Goal: Transaction & Acquisition: Purchase product/service

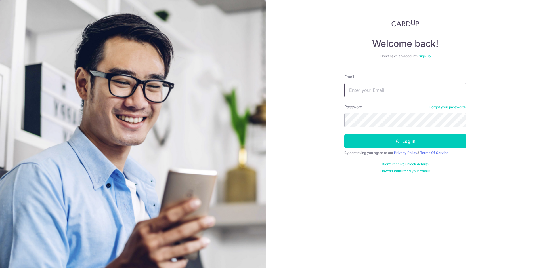
click at [411, 91] on input "Email" at bounding box center [405, 90] width 122 height 14
type input "ziquan1986@hotmail.com"
click at [344, 134] on button "Log in" at bounding box center [405, 141] width 122 height 14
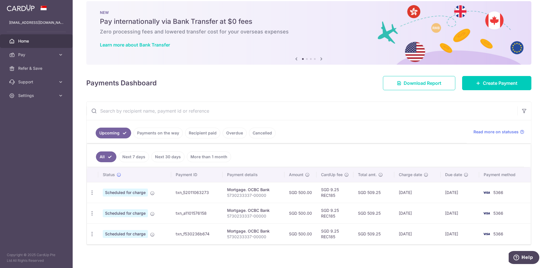
scroll to position [12, 0]
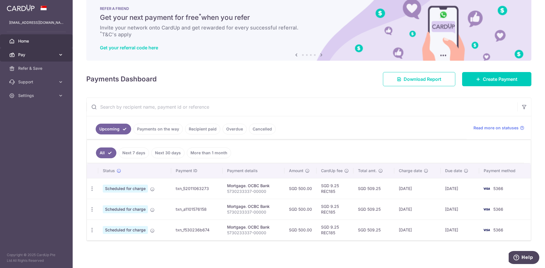
click at [23, 55] on span "Pay" at bounding box center [36, 55] width 37 height 6
click at [94, 230] on icon "button" at bounding box center [92, 230] width 6 height 6
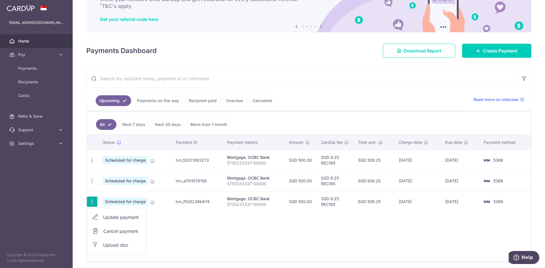
click at [193, 233] on div "Status Payment ID Payment details Amount CardUp fee Total amt. Charge date Due …" at bounding box center [309, 198] width 444 height 126
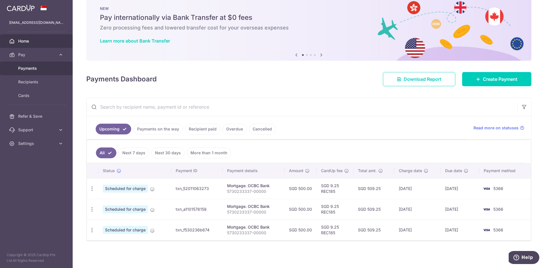
click at [29, 69] on span "Payments" at bounding box center [36, 69] width 37 height 6
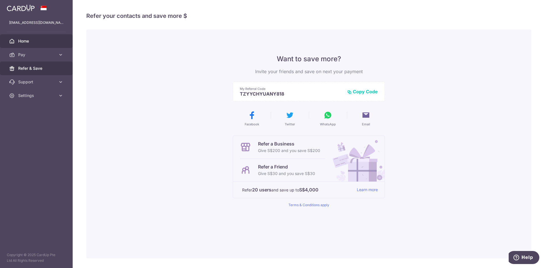
click at [21, 42] on span "Home" at bounding box center [36, 41] width 37 height 6
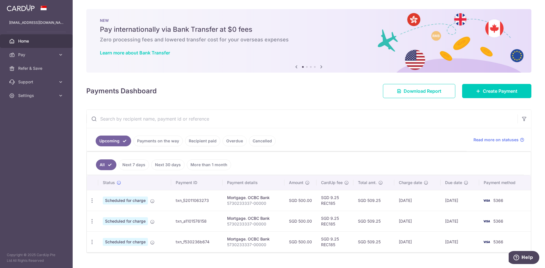
click at [22, 9] on img at bounding box center [21, 8] width 28 height 7
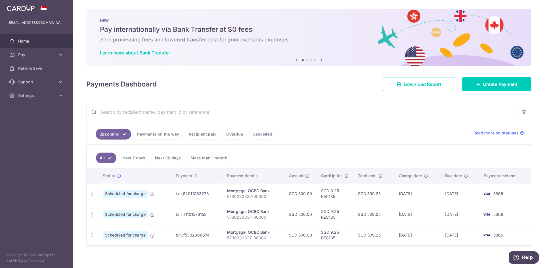
click at [319, 58] on icon at bounding box center [321, 60] width 7 height 7
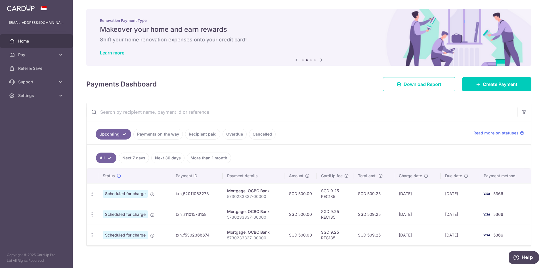
click at [319, 58] on icon at bounding box center [321, 60] width 7 height 7
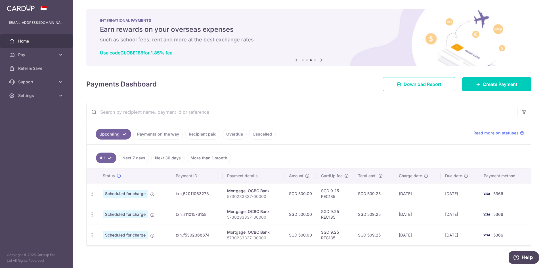
click at [319, 58] on icon at bounding box center [321, 60] width 7 height 7
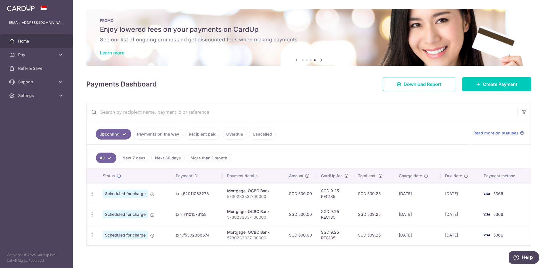
click at [118, 52] on link "Learn more" at bounding box center [112, 53] width 24 height 6
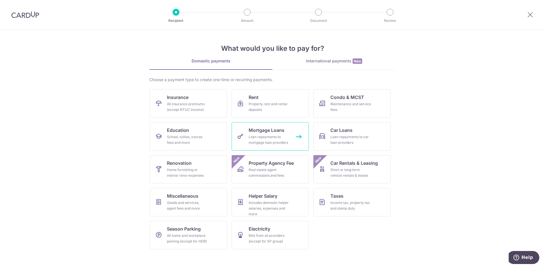
click at [270, 144] on div "Loan repayments to mortgage loan providers" at bounding box center [269, 139] width 41 height 11
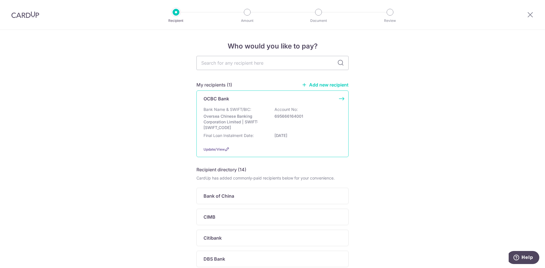
click at [281, 126] on div "Bank Name & SWIFT/BIC: Oversea Chinese Banking Corporation Limited | SWIFT: [SW…" at bounding box center [273, 119] width 138 height 24
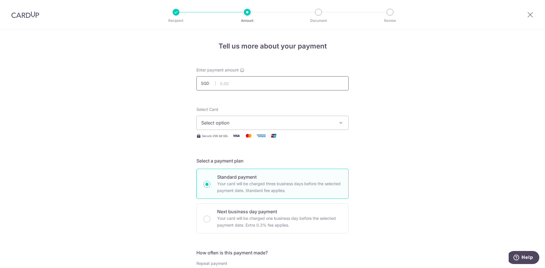
click at [237, 85] on input "text" at bounding box center [273, 83] width 152 height 14
type input "500.00"
click at [238, 121] on span "Select option" at bounding box center [267, 123] width 132 height 7
click at [235, 163] on span "**** 5366" at bounding box center [226, 163] width 22 height 7
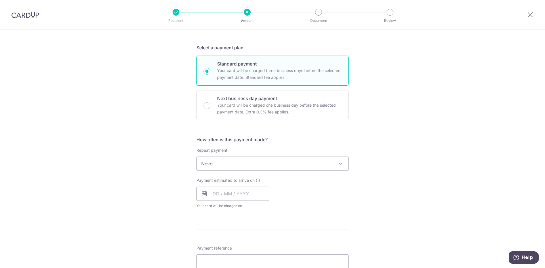
scroll to position [114, 0]
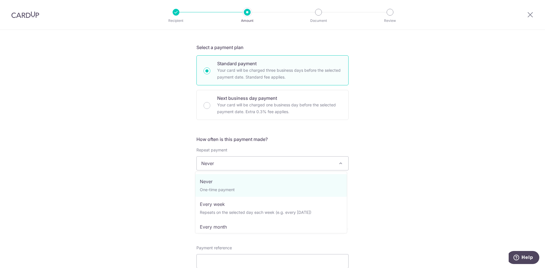
click at [241, 163] on span "Never" at bounding box center [273, 164] width 152 height 14
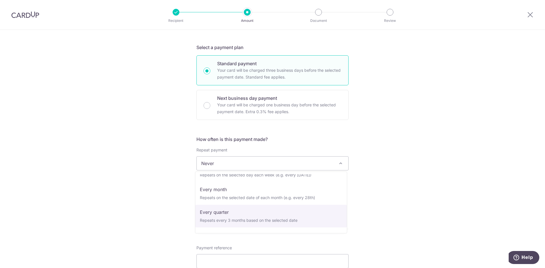
scroll to position [28, 0]
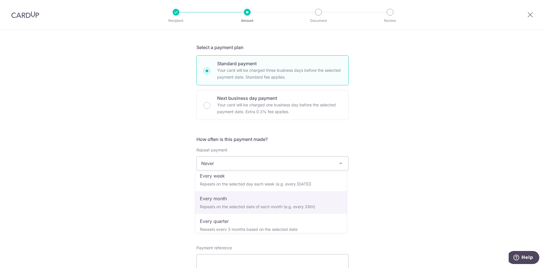
select select "3"
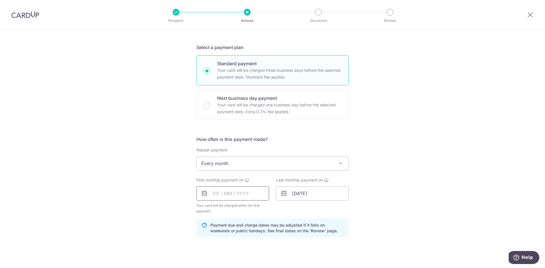
scroll to position [170, 0]
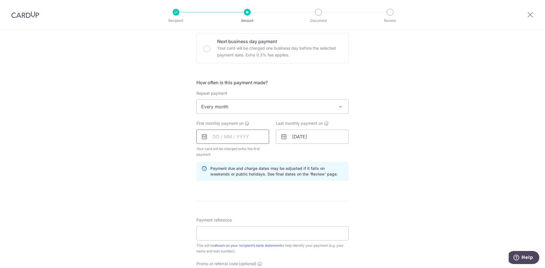
click at [235, 137] on input "text" at bounding box center [233, 137] width 73 height 14
click at [390, 168] on div "Tell us more about your payment Enter payment amount SGD 500.00 500.00 Select C…" at bounding box center [272, 130] width 545 height 543
click at [242, 138] on input "text" at bounding box center [233, 137] width 73 height 14
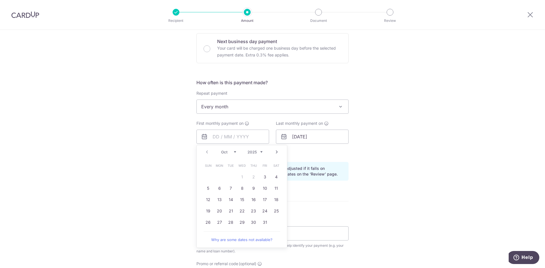
click at [275, 151] on link "Next" at bounding box center [276, 152] width 7 height 7
click at [276, 153] on link "Next" at bounding box center [276, 152] width 7 height 7
click at [232, 213] on link "20" at bounding box center [230, 211] width 9 height 9
type input "[DATE]"
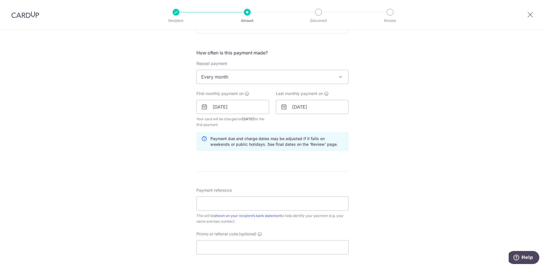
scroll to position [227, 0]
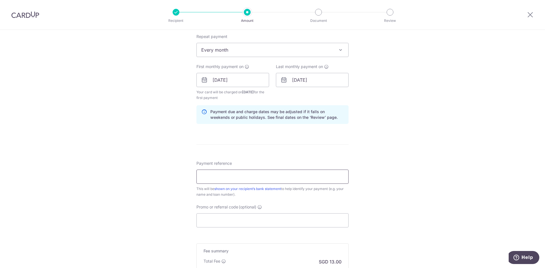
click at [239, 179] on input "Payment reference" at bounding box center [273, 177] width 152 height 14
click at [249, 176] on input "Payment reference" at bounding box center [273, 177] width 152 height 14
click at [214, 221] on input "Promo or referral code (optional)" at bounding box center [273, 221] width 152 height 14
click at [224, 177] on input "Payment reference" at bounding box center [273, 177] width 152 height 14
type input "5730233337-00000"
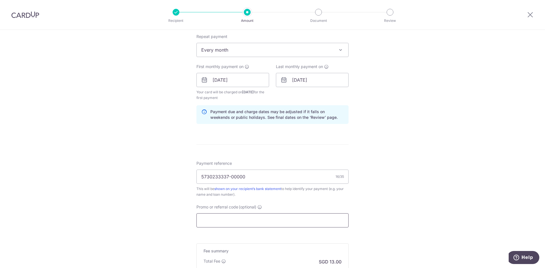
click at [208, 224] on input "Promo or referral code (optional)" at bounding box center [273, 221] width 152 height 14
paste input "REC185"
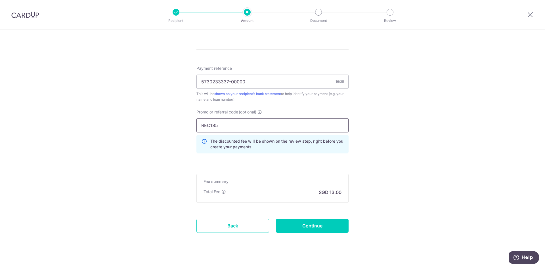
scroll to position [330, 0]
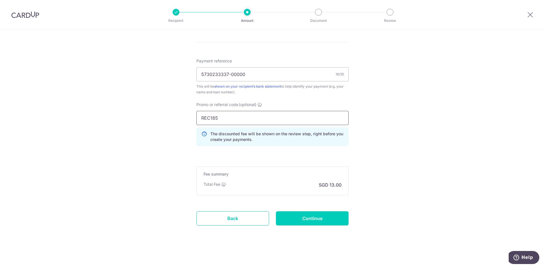
type input "REC185"
click at [286, 216] on input "Continue" at bounding box center [312, 219] width 73 height 14
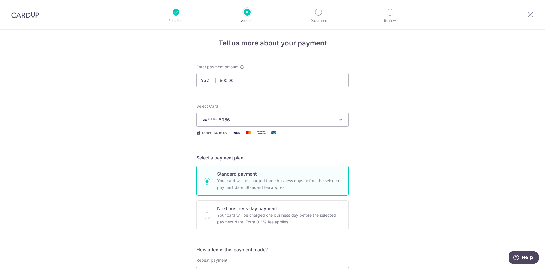
scroll to position [0, 0]
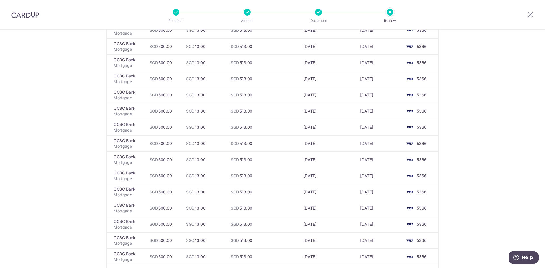
scroll to position [1566, 0]
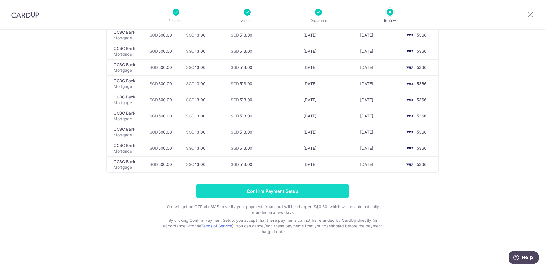
click at [290, 189] on input "Confirm Payment Setup" at bounding box center [273, 191] width 152 height 14
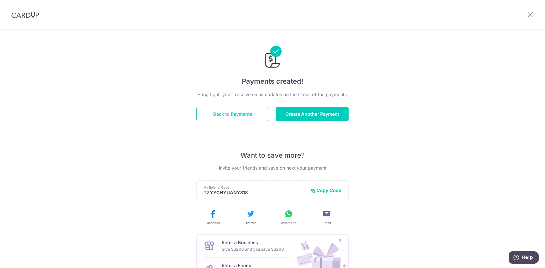
click at [233, 117] on button "Back to Payments" at bounding box center [233, 114] width 73 height 14
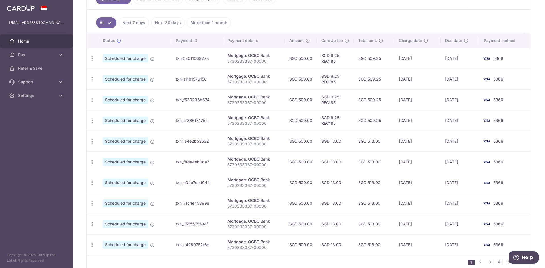
scroll to position [114, 0]
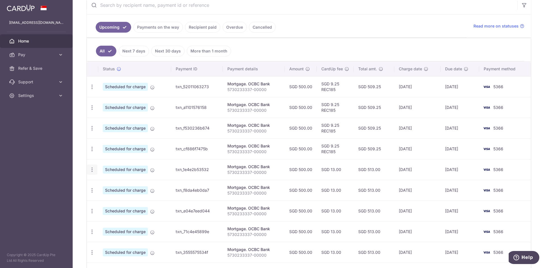
click at [90, 170] on icon "button" at bounding box center [92, 170] width 6 height 6
click at [117, 184] on span "Update payment" at bounding box center [122, 185] width 39 height 7
radio input "true"
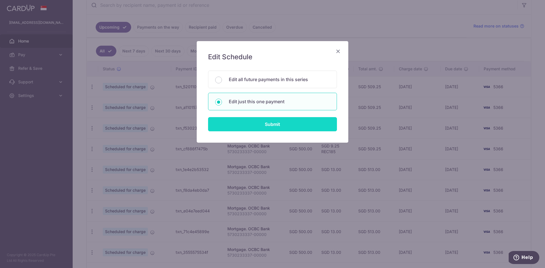
click at [248, 129] on input "Submit" at bounding box center [272, 124] width 129 height 14
radio input "true"
type input "500.00"
type input "20/02/2026"
type input "5730233337-00000"
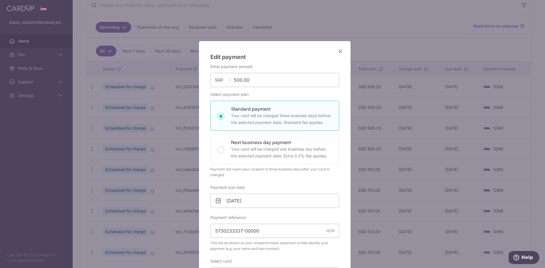
click at [337, 50] on icon "Close" at bounding box center [340, 51] width 7 height 7
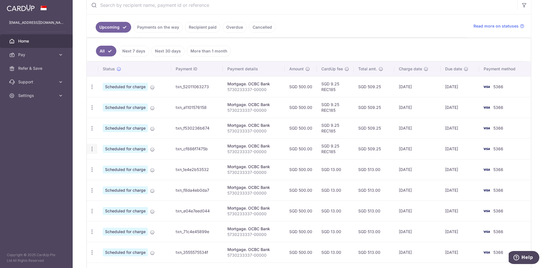
click at [95, 150] on div "Update payment Cancel payment Upload doc" at bounding box center [92, 149] width 11 height 11
click at [92, 149] on icon "button" at bounding box center [92, 149] width 6 height 6
click at [112, 166] on span "Update payment" at bounding box center [122, 164] width 39 height 7
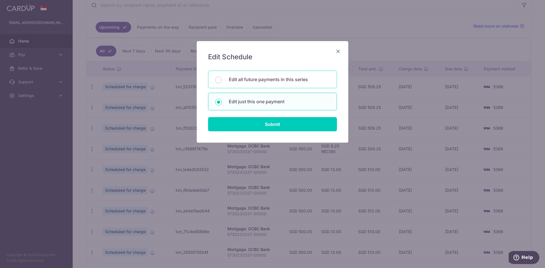
click at [240, 82] on p "Edit all future payments in this series" at bounding box center [279, 79] width 101 height 7
click at [222, 82] on input "Edit all future payments in this series" at bounding box center [218, 80] width 7 height 7
radio input "true"
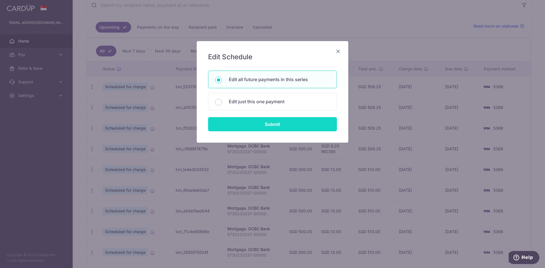
click at [234, 127] on input "Submit" at bounding box center [272, 124] width 129 height 14
radio input "true"
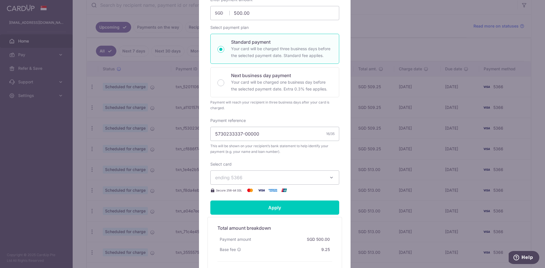
scroll to position [142, 0]
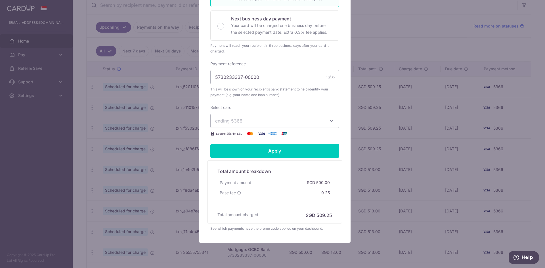
click at [249, 119] on span "ending 5366" at bounding box center [269, 121] width 109 height 7
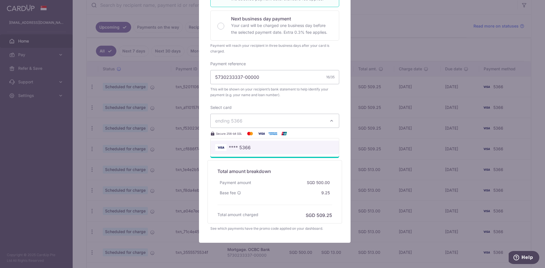
click at [244, 151] on link "**** 5366" at bounding box center [275, 148] width 128 height 14
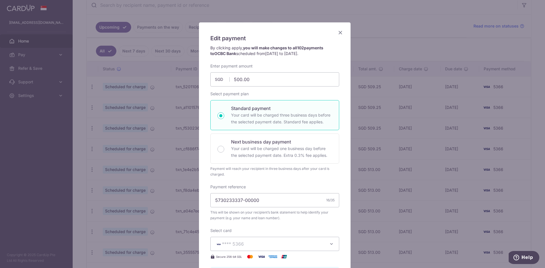
scroll to position [0, 0]
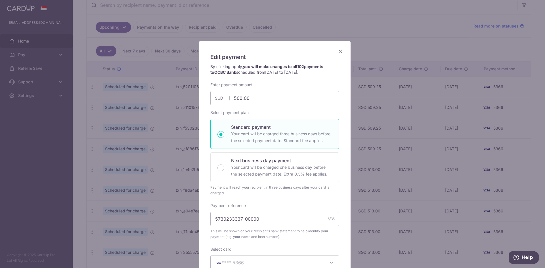
click at [342, 48] on div "Edit payment By clicking apply, you will make changes to all 102 payments to OC…" at bounding box center [275, 227] width 152 height 373
click at [342, 51] on div "Edit payment By clicking apply, you will make changes to all 102 payments to OC…" at bounding box center [275, 227] width 152 height 373
click at [338, 49] on icon "Close" at bounding box center [340, 51] width 7 height 7
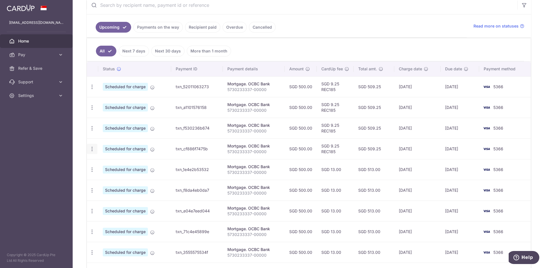
click at [93, 150] on icon "button" at bounding box center [92, 149] width 6 height 6
click at [119, 162] on span "Update payment" at bounding box center [122, 164] width 39 height 7
radio input "true"
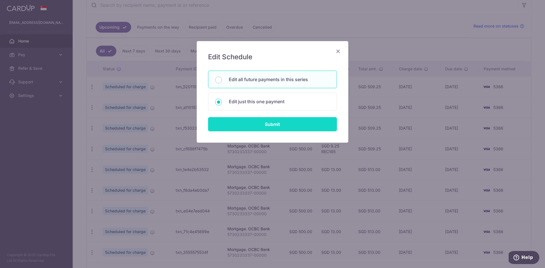
click at [248, 124] on input "Submit" at bounding box center [272, 124] width 129 height 14
radio input "true"
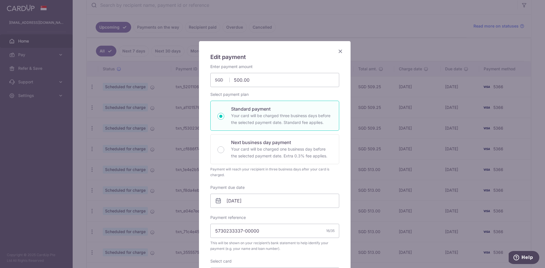
scroll to position [28, 0]
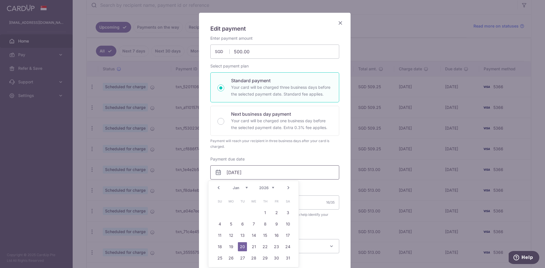
click at [229, 172] on input "[DATE]" at bounding box center [274, 173] width 129 height 14
type input "[DATE]"
click at [345, 191] on div "Edit payment By clicking apply, you will make changes to all 102 payments to OC…" at bounding box center [275, 202] width 152 height 378
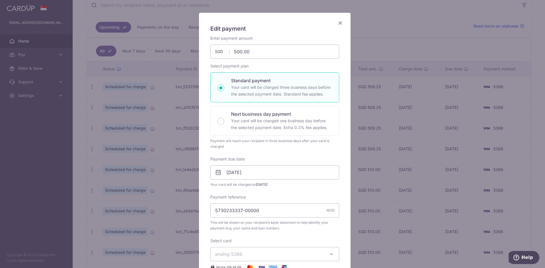
scroll to position [114, 0]
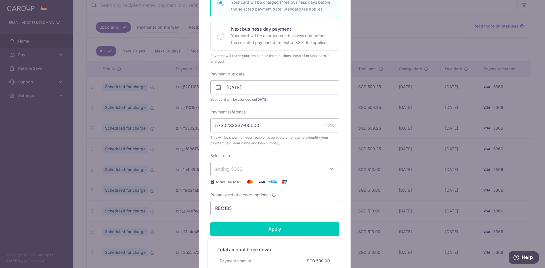
click at [256, 170] on span "ending 5366" at bounding box center [269, 169] width 109 height 7
click at [250, 197] on span "**** 5366" at bounding box center [274, 196] width 119 height 7
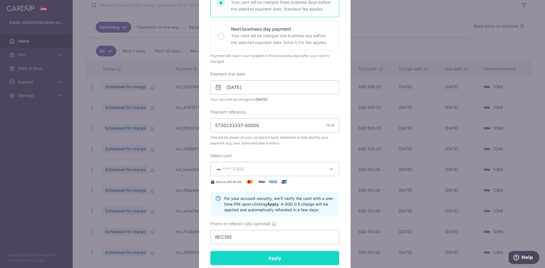
click at [260, 255] on input "Apply" at bounding box center [274, 258] width 129 height 14
type input "Successfully Applied"
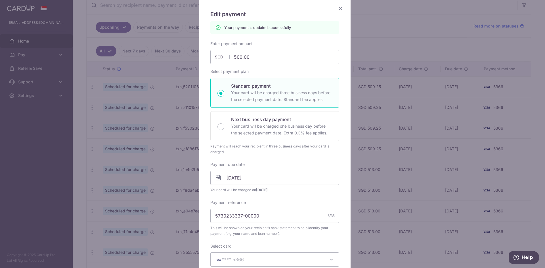
scroll to position [0, 0]
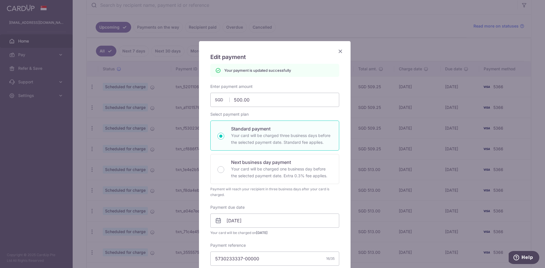
click at [337, 55] on div "Edit payment By clicking apply, you will make changes to all 102 payments to OC…" at bounding box center [275, 258] width 152 height 435
click at [337, 53] on icon "Close" at bounding box center [340, 51] width 7 height 7
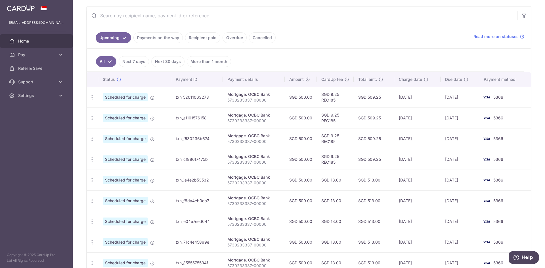
scroll to position [114, 0]
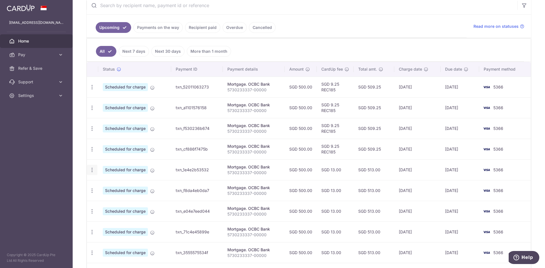
click at [92, 172] on icon "button" at bounding box center [92, 170] width 6 height 6
click at [117, 186] on span "Update payment" at bounding box center [122, 185] width 39 height 7
radio input "true"
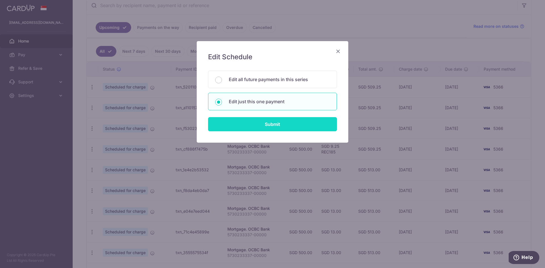
click at [238, 129] on input "Submit" at bounding box center [272, 124] width 129 height 14
radio input "true"
type input "500.00"
type input "[DATE]"
type input "5730233337-00000"
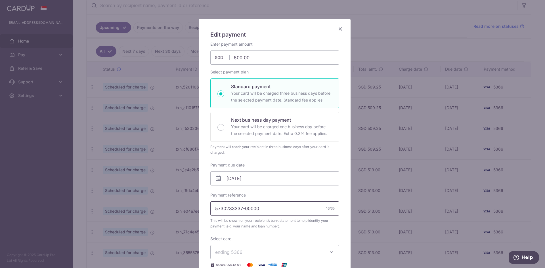
scroll to position [57, 0]
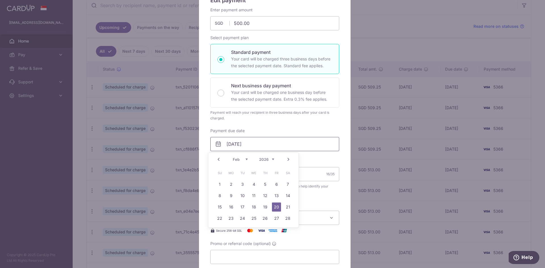
click at [229, 145] on input "[DATE]" at bounding box center [274, 144] width 129 height 14
type input "[DATE]"
click at [298, 128] on div "Enter payment amount 500.00 500.00 SGD To change the payment amount, please can…" at bounding box center [274, 135] width 129 height 257
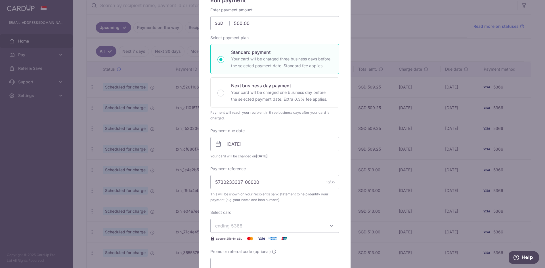
click at [245, 226] on span "ending 5366" at bounding box center [269, 226] width 109 height 7
click at [244, 248] on link "**** 5366" at bounding box center [275, 253] width 128 height 14
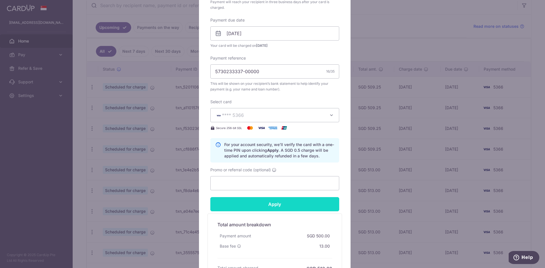
scroll to position [170, 0]
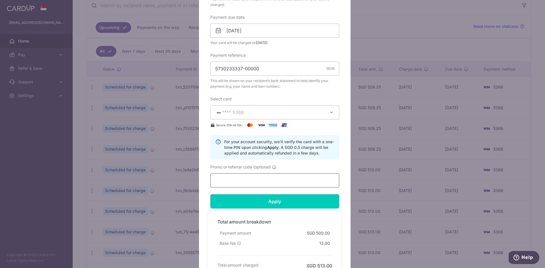
click at [240, 179] on input "Promo or referral code (optional)" at bounding box center [274, 181] width 129 height 14
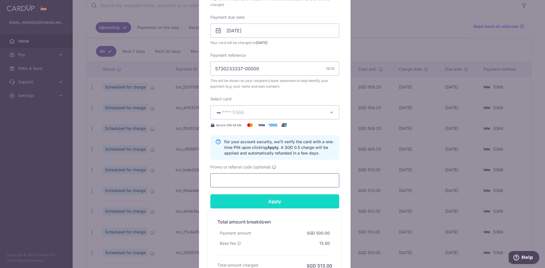
paste input "OCBC90NMC"
click at [255, 204] on input "Apply" at bounding box center [274, 202] width 129 height 14
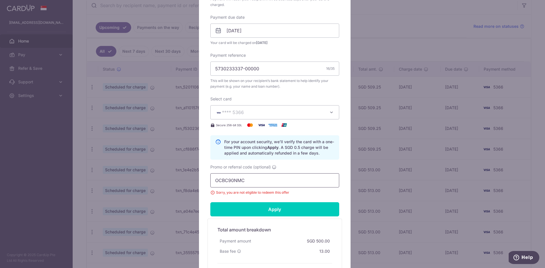
click at [248, 176] on input "OCBC90NMC" at bounding box center [274, 181] width 129 height 14
drag, startPoint x: 242, startPoint y: 180, endPoint x: 177, endPoint y: 174, distance: 64.8
click at [177, 174] on div "Edit payment By clicking apply, you will make changes to all payments to OCBC B…" at bounding box center [272, 134] width 545 height 268
paste input "V"
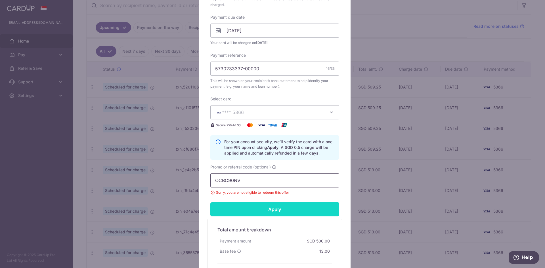
type input "OCBC90NV"
click at [260, 206] on input "Apply" at bounding box center [274, 209] width 129 height 14
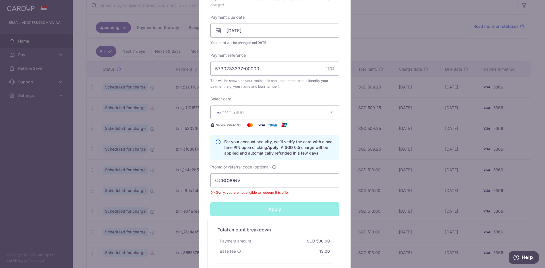
type input "Successfully Applied"
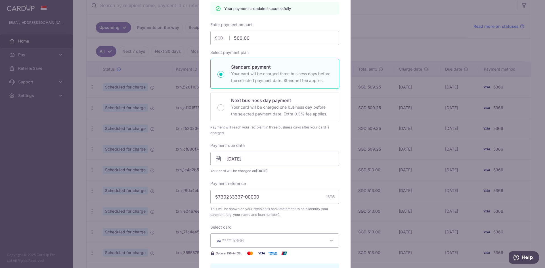
scroll to position [0, 0]
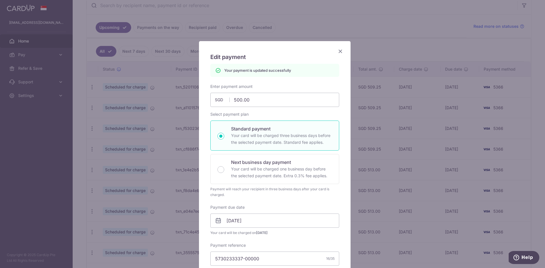
click at [337, 52] on icon "Close" at bounding box center [340, 51] width 7 height 7
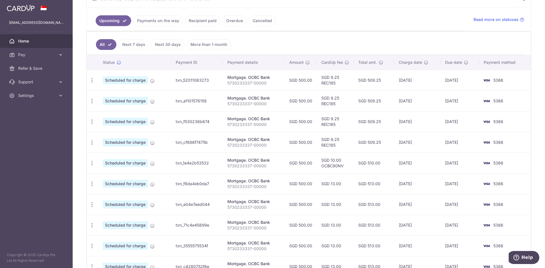
scroll to position [149, 0]
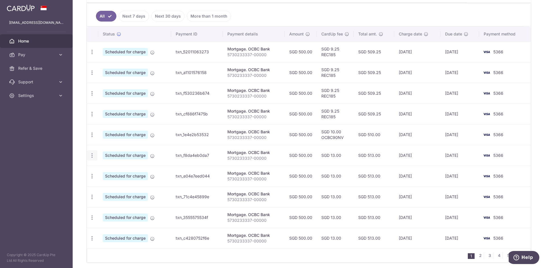
click at [91, 155] on icon "button" at bounding box center [92, 156] width 6 height 6
click at [127, 172] on span "Update payment" at bounding box center [122, 171] width 39 height 7
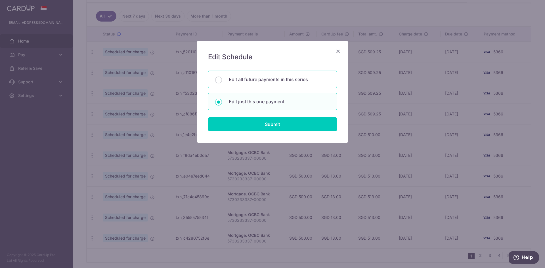
click at [228, 85] on div "Edit all future payments in this series" at bounding box center [272, 80] width 129 height 18
radio input "true"
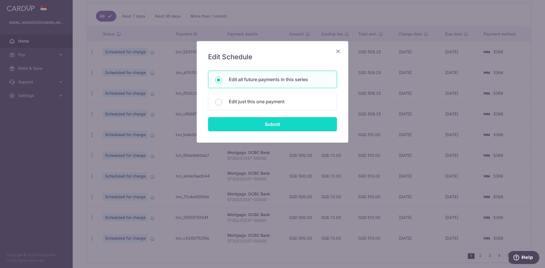
click at [235, 128] on input "Submit" at bounding box center [272, 124] width 129 height 14
radio input "true"
type input "500.00"
type input "5730233337-00000"
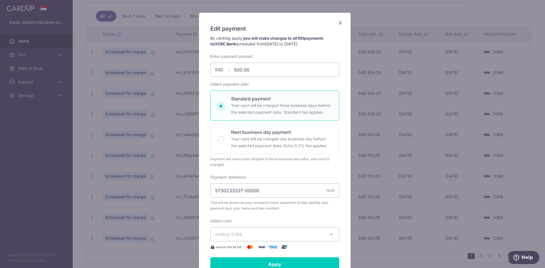
scroll to position [57, 0]
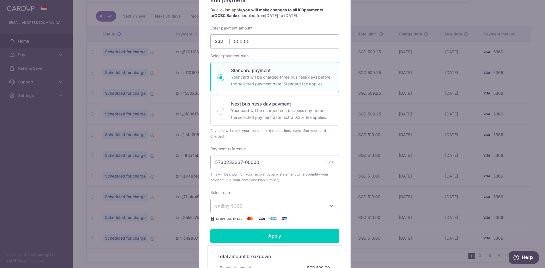
click at [246, 209] on span "ending 5366" at bounding box center [269, 206] width 109 height 7
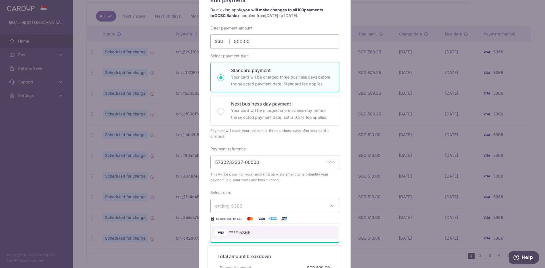
click at [245, 232] on span "**** 5366" at bounding box center [240, 232] width 22 height 7
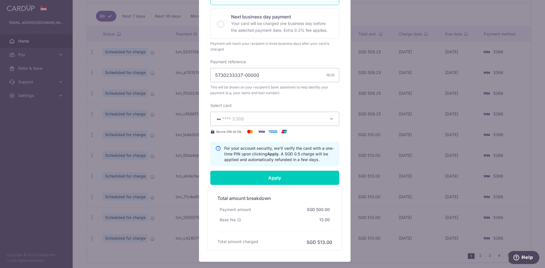
scroll to position [151, 0]
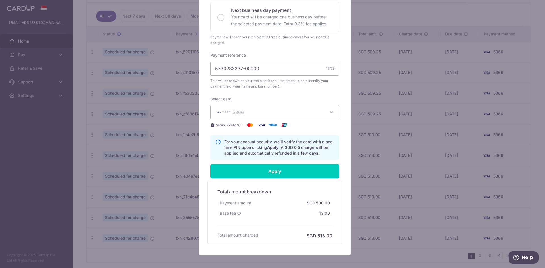
click at [254, 116] on span "**** 5366" at bounding box center [269, 112] width 109 height 7
click at [251, 137] on span "**** 5366" at bounding box center [274, 139] width 119 height 7
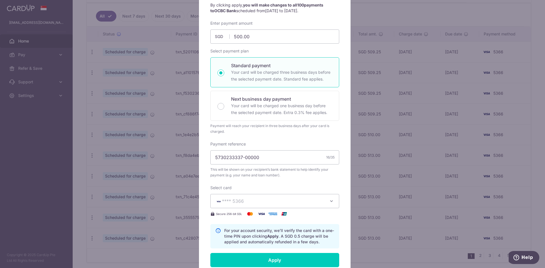
scroll to position [9, 0]
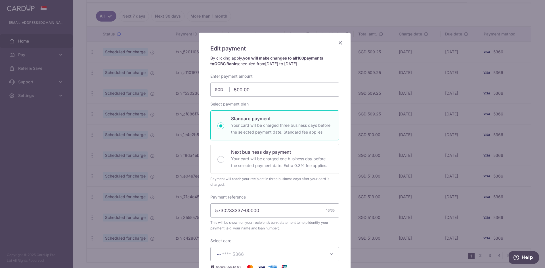
click at [334, 45] on h5 "Edit payment" at bounding box center [274, 48] width 129 height 9
click at [338, 43] on icon "Close" at bounding box center [340, 42] width 7 height 7
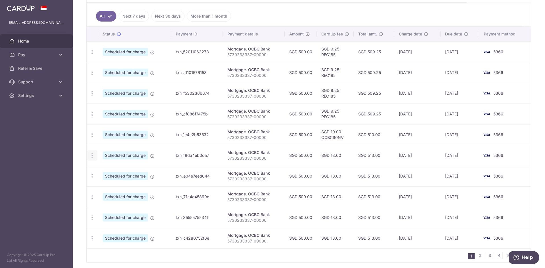
click at [93, 156] on icon "button" at bounding box center [92, 156] width 6 height 6
click at [115, 172] on span "Update payment" at bounding box center [122, 171] width 39 height 7
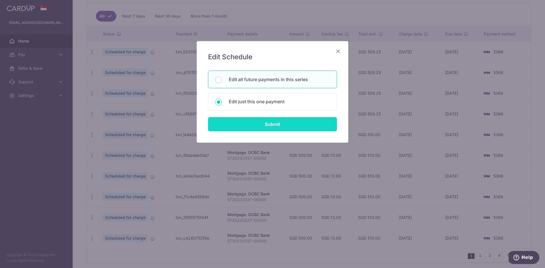
click at [244, 121] on input "Submit" at bounding box center [272, 124] width 129 height 14
radio input "true"
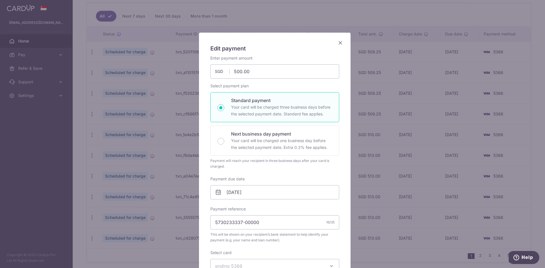
scroll to position [0, 0]
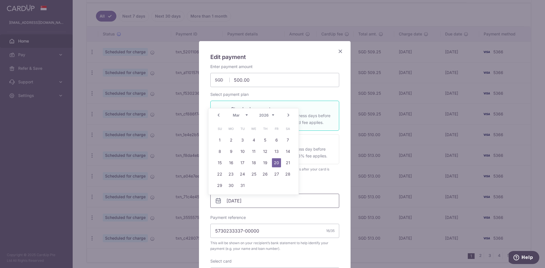
drag, startPoint x: 230, startPoint y: 199, endPoint x: 226, endPoint y: 200, distance: 3.8
click at [226, 200] on input "[DATE]" at bounding box center [274, 201] width 129 height 14
click at [252, 173] on link "25" at bounding box center [253, 174] width 9 height 9
type input "[DATE]"
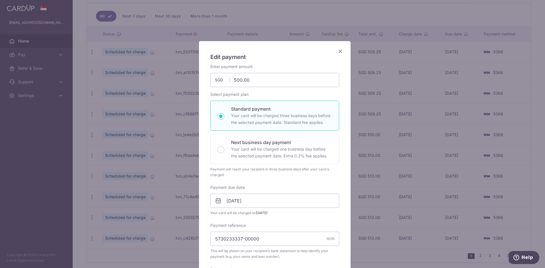
scroll to position [114, 0]
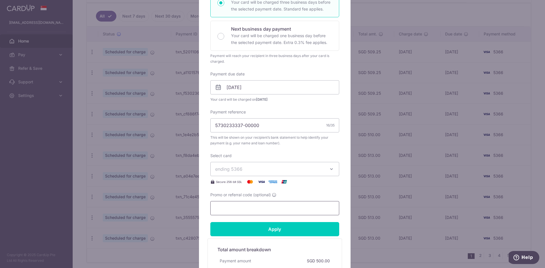
click at [235, 211] on input "Promo or referral code (optional)" at bounding box center [274, 208] width 129 height 14
paste input "OCBC90NV"
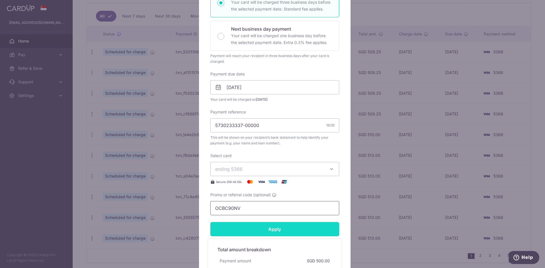
type input "OCBC90NV"
click at [239, 227] on input "Apply" at bounding box center [274, 229] width 129 height 14
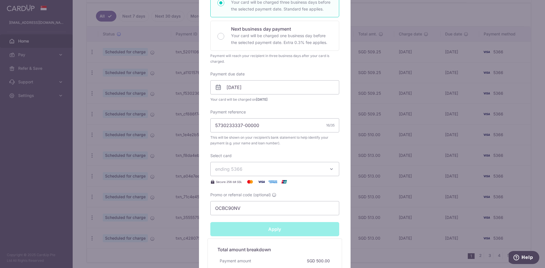
type input "Successfully Applied"
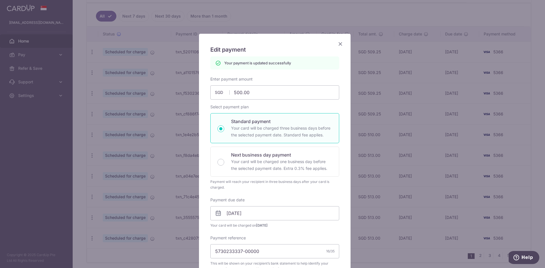
scroll to position [0, 0]
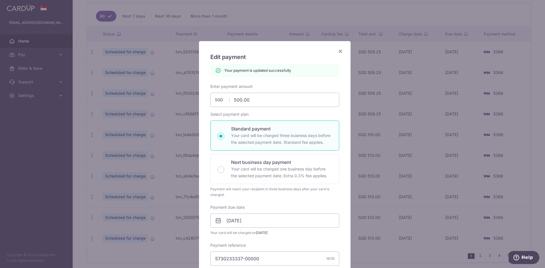
click at [338, 51] on icon "Close" at bounding box center [340, 51] width 7 height 7
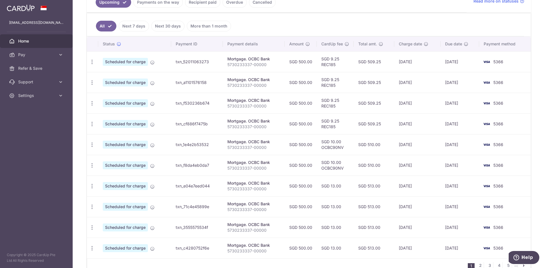
scroll to position [170, 0]
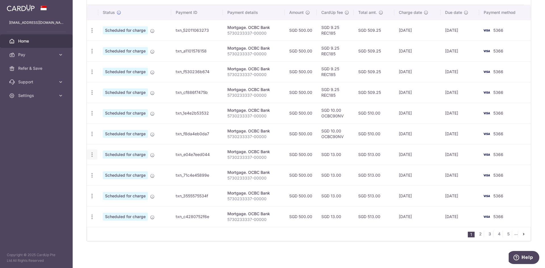
click at [95, 156] on icon "button" at bounding box center [92, 155] width 6 height 6
click at [113, 167] on span "Update payment" at bounding box center [122, 170] width 39 height 7
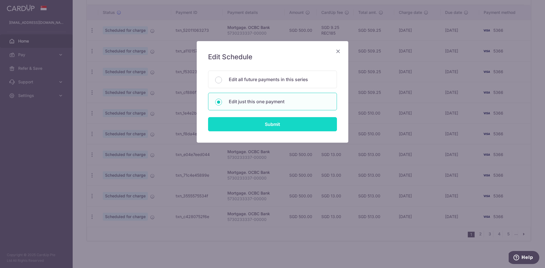
click at [280, 125] on input "Submit" at bounding box center [272, 124] width 129 height 14
radio input "true"
type input "500.00"
type input "[DATE]"
type input "5730233337-00000"
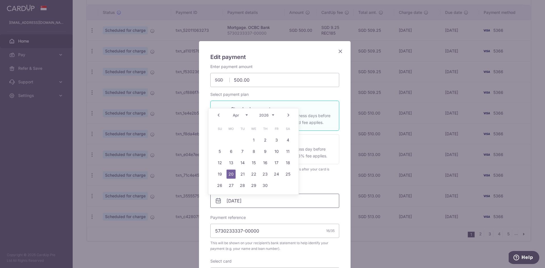
click at [227, 202] on input "[DATE]" at bounding box center [274, 201] width 129 height 14
type input "25/04/2026"
click at [290, 171] on link "25" at bounding box center [287, 174] width 9 height 9
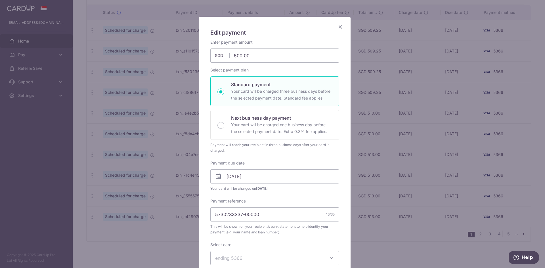
scroll to position [57, 0]
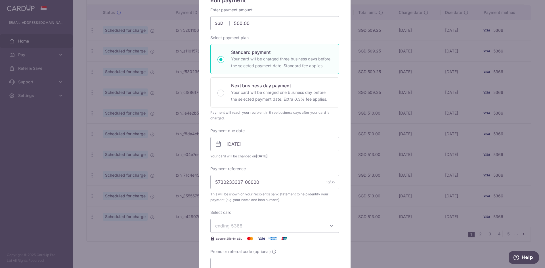
click at [243, 224] on span "ending 5366" at bounding box center [269, 226] width 109 height 7
click at [256, 226] on span "ending 5366" at bounding box center [269, 226] width 109 height 7
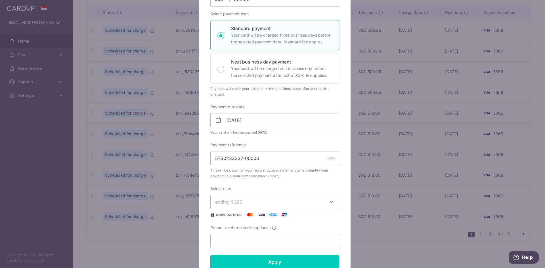
scroll to position [114, 0]
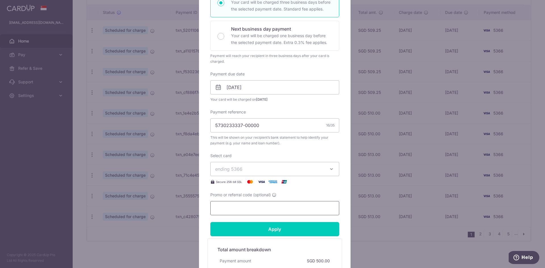
click at [251, 206] on input "Promo or referral code (optional)" at bounding box center [274, 208] width 129 height 14
paste input "OCBC90NV"
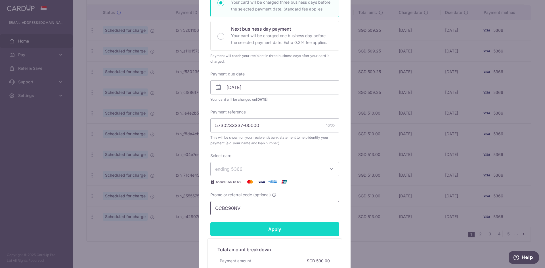
type input "OCBC90NV"
click at [251, 232] on input "Apply" at bounding box center [274, 229] width 129 height 14
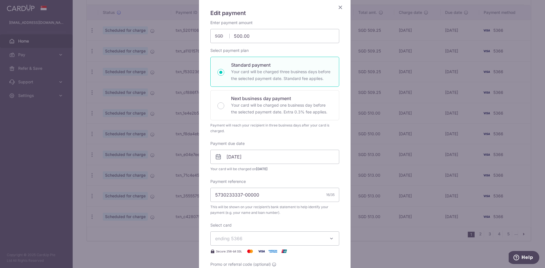
scroll to position [0, 0]
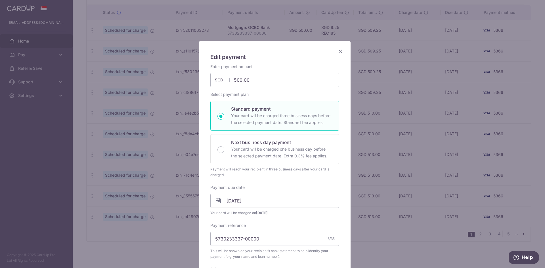
click at [341, 49] on icon "Close" at bounding box center [340, 51] width 7 height 7
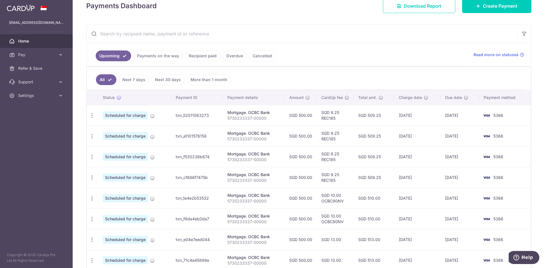
scroll to position [170, 0]
